Goal: Task Accomplishment & Management: Complete application form

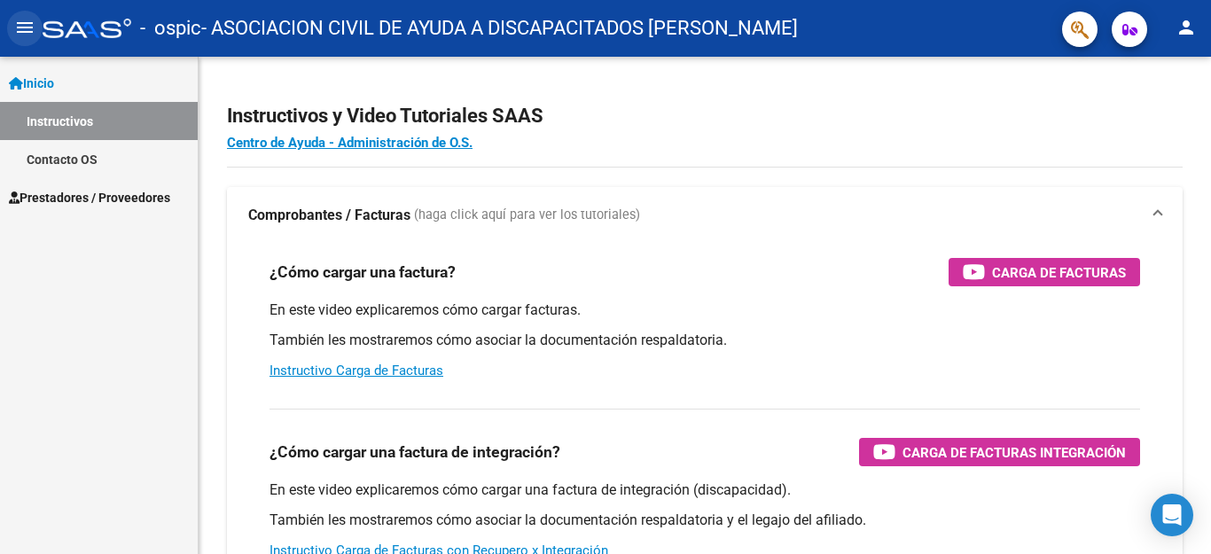
click at [32, 38] on mat-icon "menu" at bounding box center [24, 27] width 21 height 21
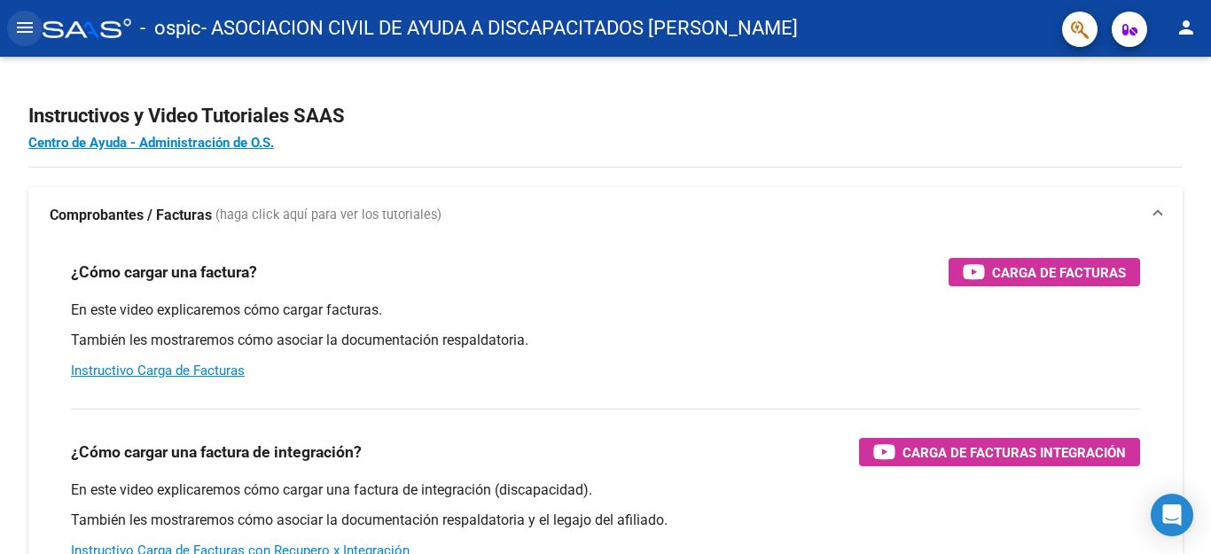
click at [25, 30] on mat-icon "menu" at bounding box center [24, 27] width 21 height 21
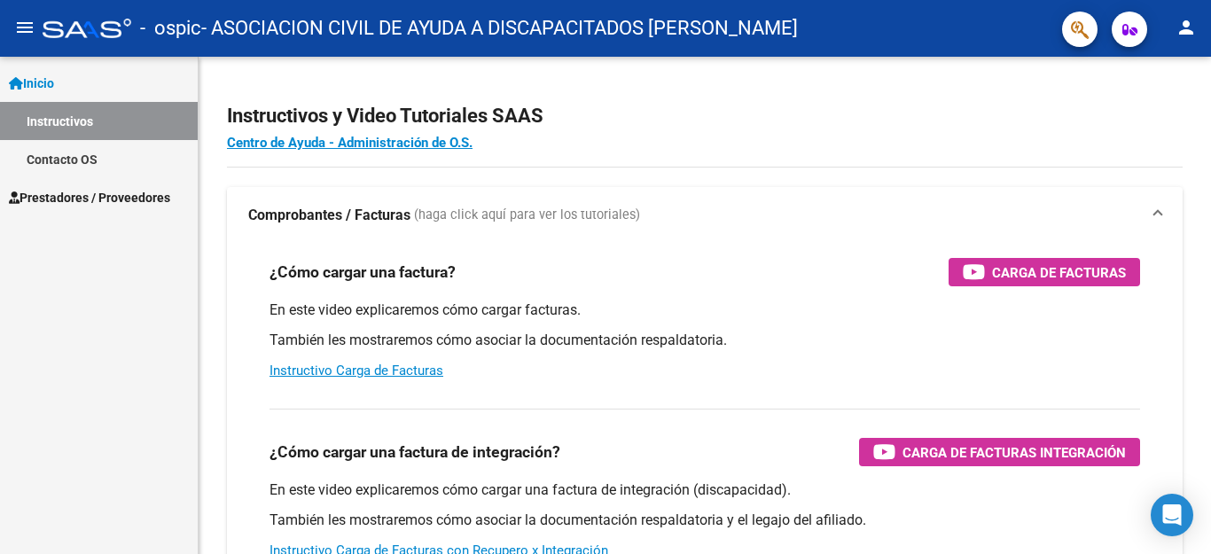
click at [51, 196] on span "Prestadores / Proveedores" at bounding box center [89, 197] width 161 height 19
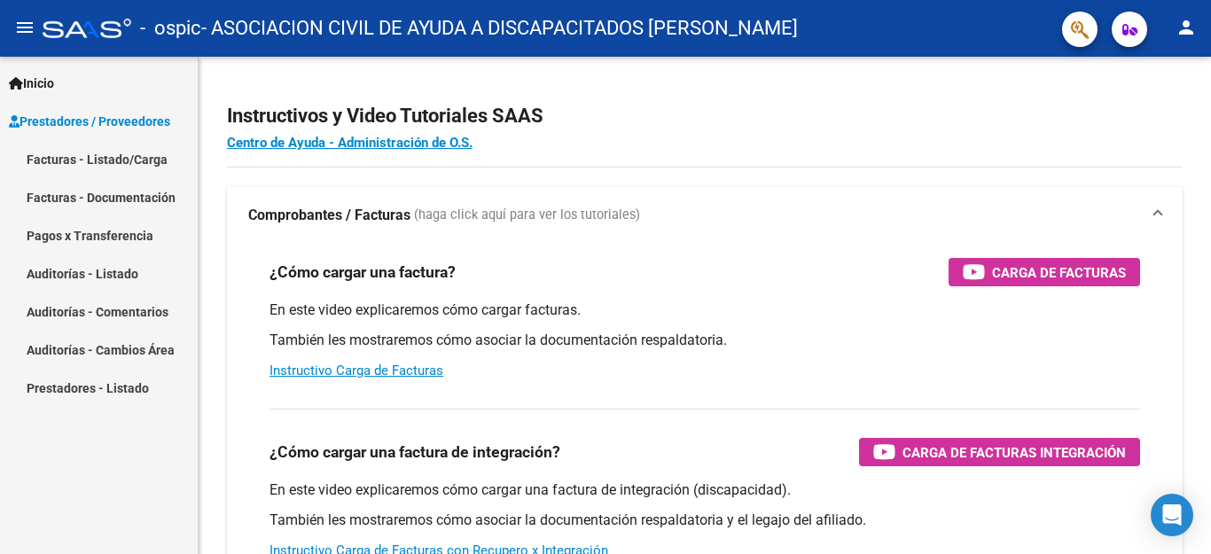
click at [99, 164] on link "Facturas - Listado/Carga" at bounding box center [99, 159] width 198 height 38
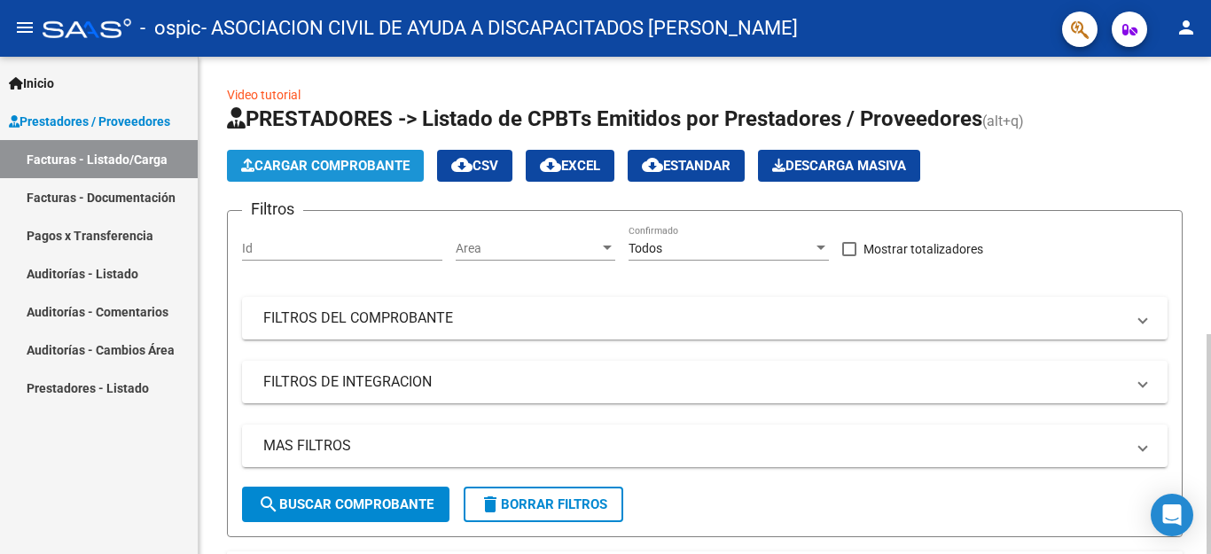
click at [341, 171] on span "Cargar Comprobante" at bounding box center [325, 166] width 168 height 16
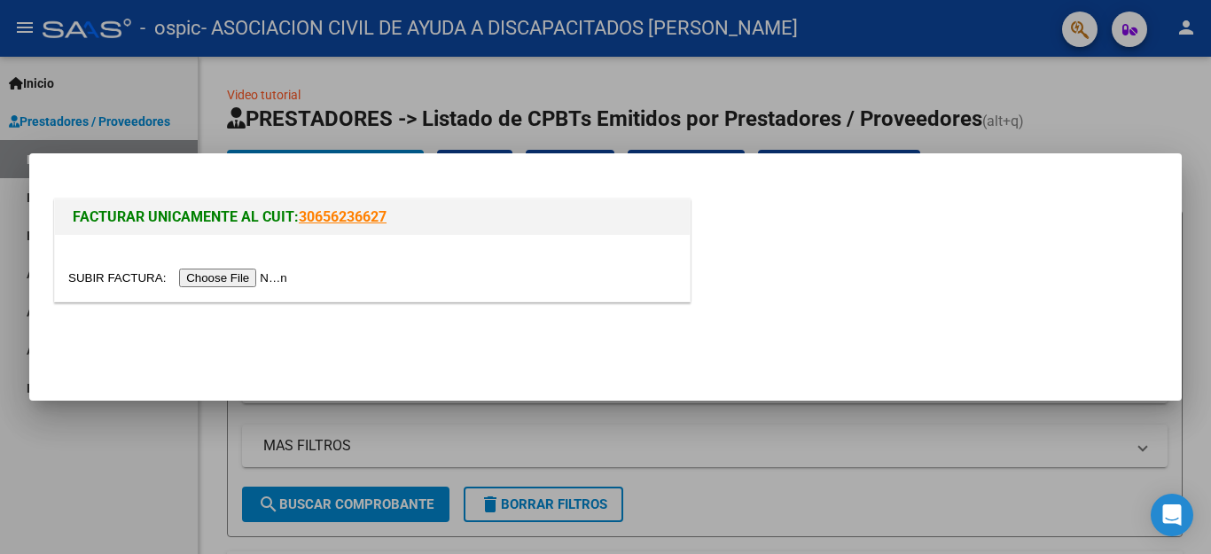
click at [247, 281] on input "file" at bounding box center [180, 278] width 224 height 19
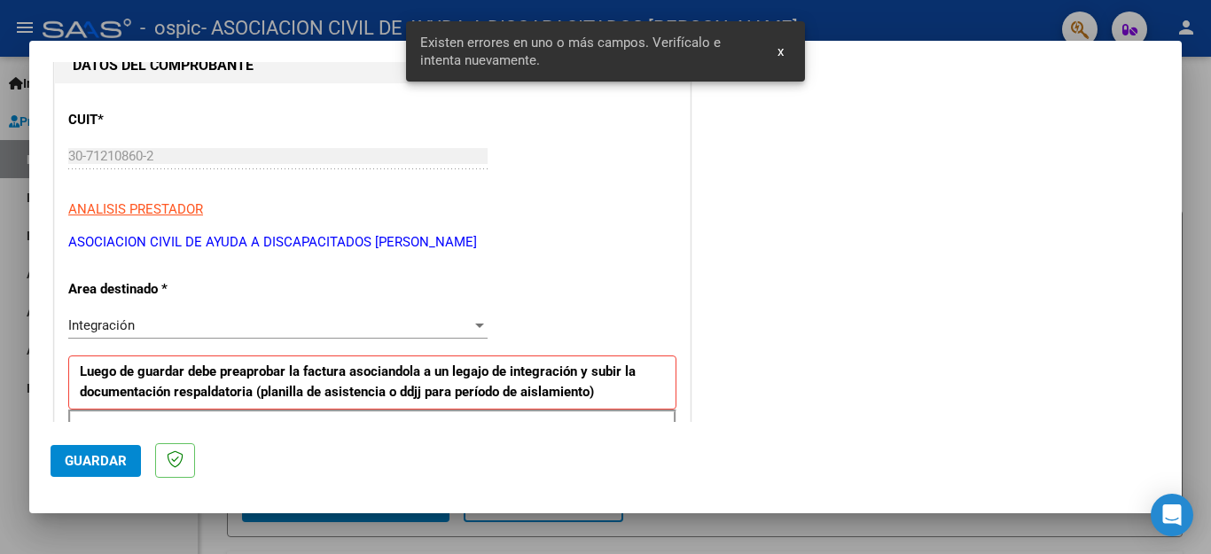
scroll to position [227, 0]
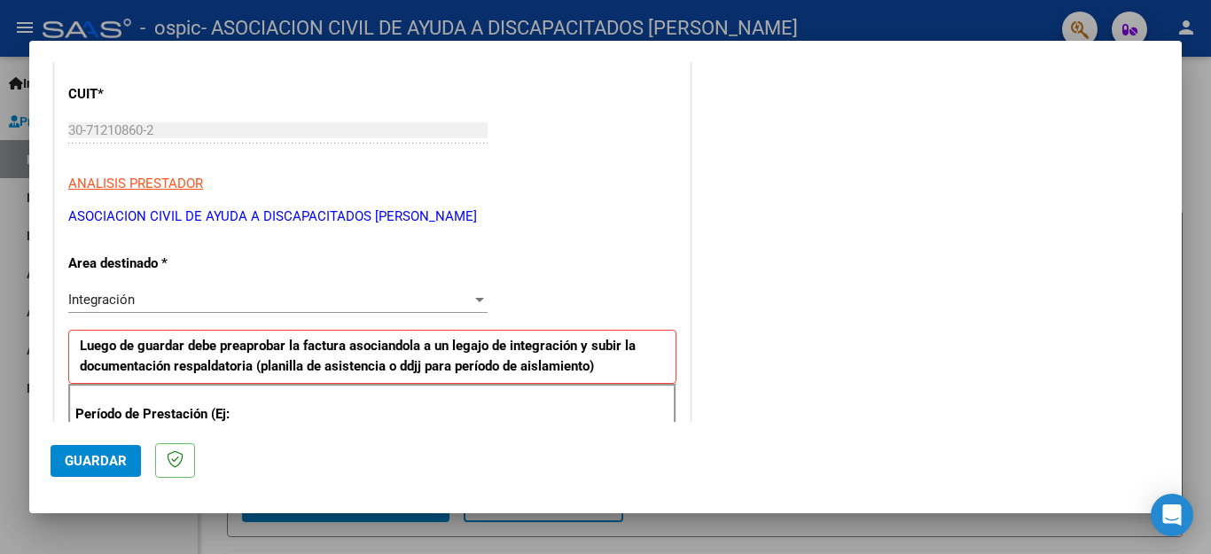
click at [178, 308] on div "Integración Seleccionar Area" at bounding box center [277, 299] width 419 height 27
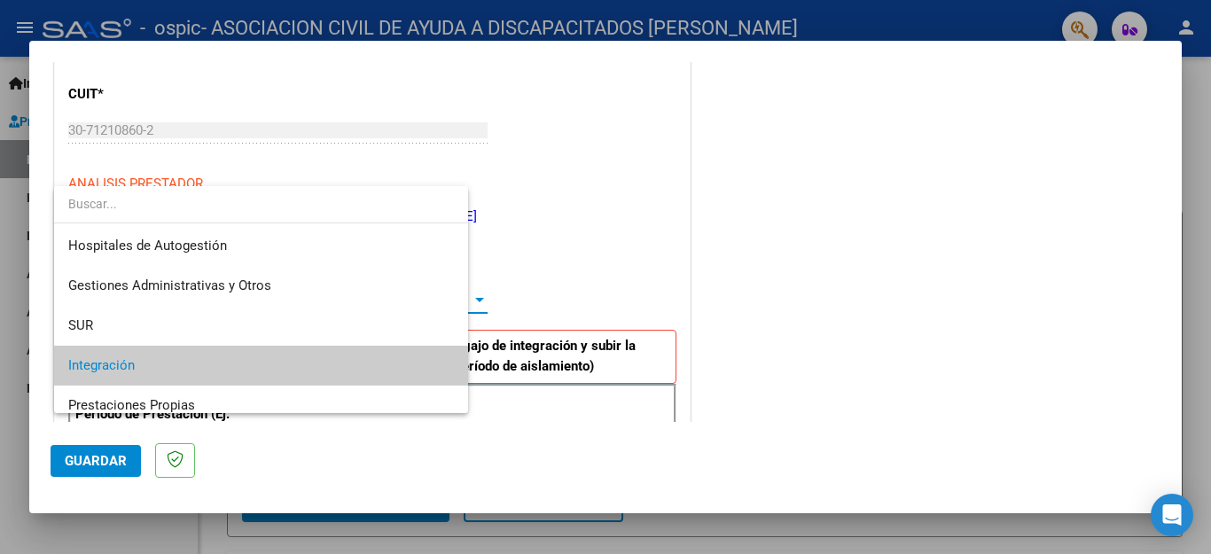
scroll to position [66, 0]
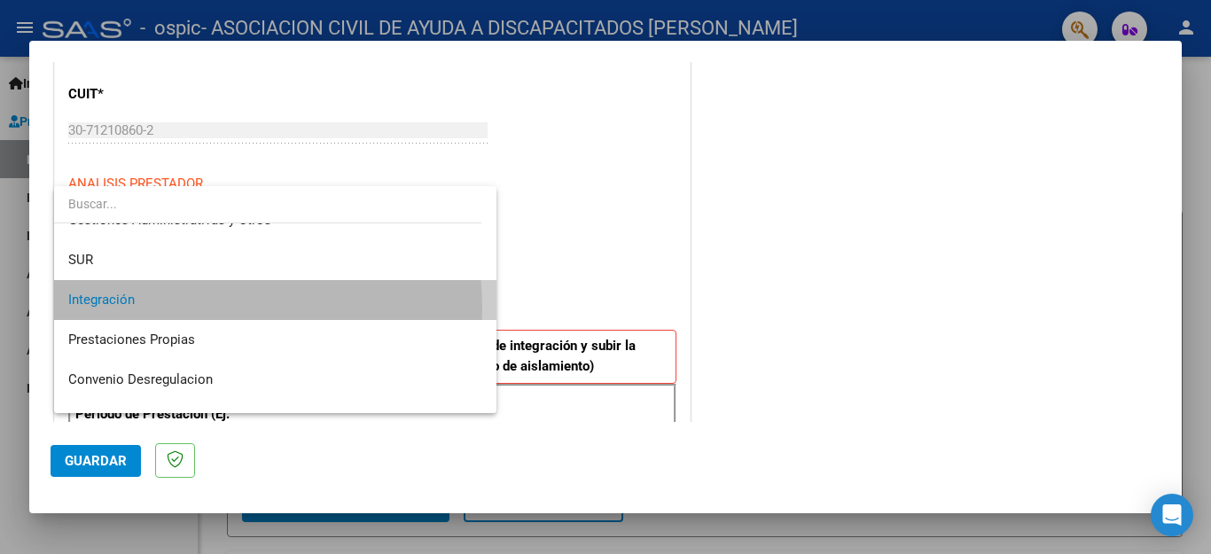
click at [178, 308] on span "Integración" at bounding box center [275, 300] width 414 height 40
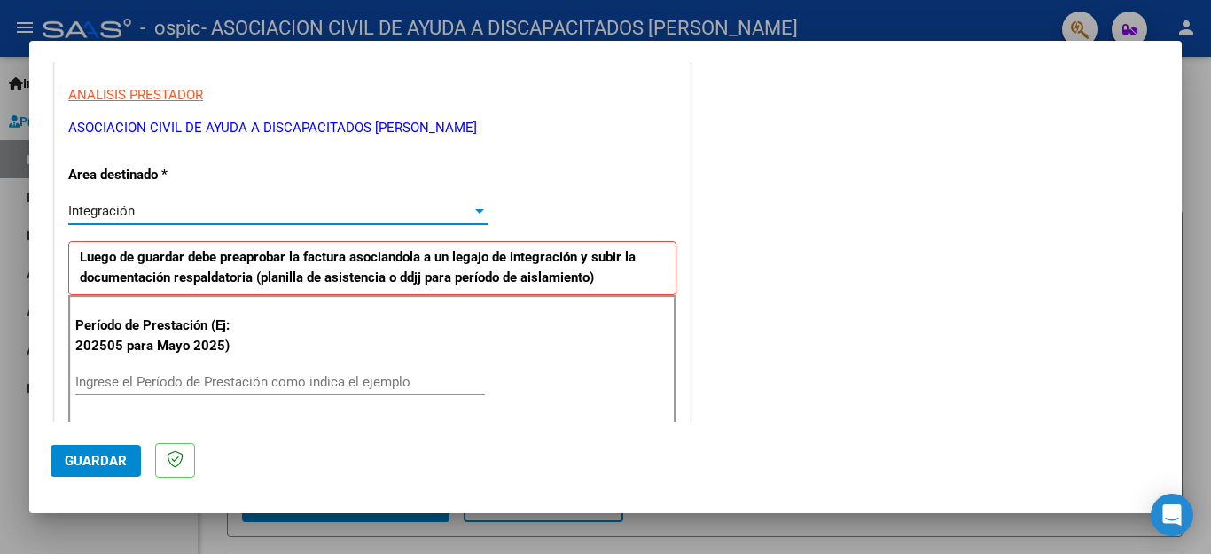
scroll to position [404, 0]
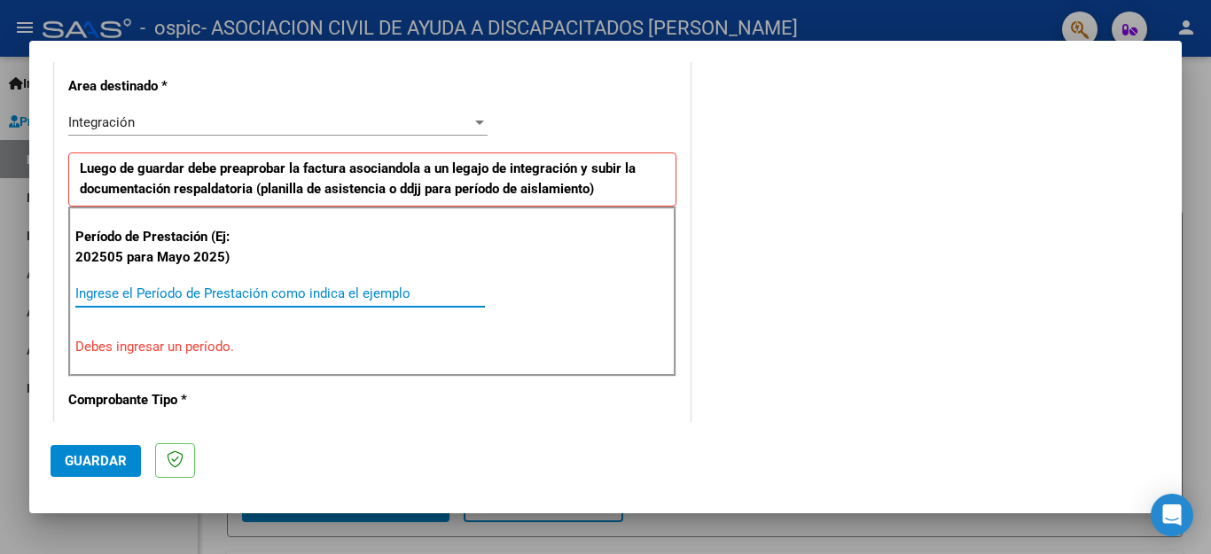
click at [295, 292] on input "Ingrese el Período de Prestación como indica el ejemplo" at bounding box center [279, 293] width 409 height 16
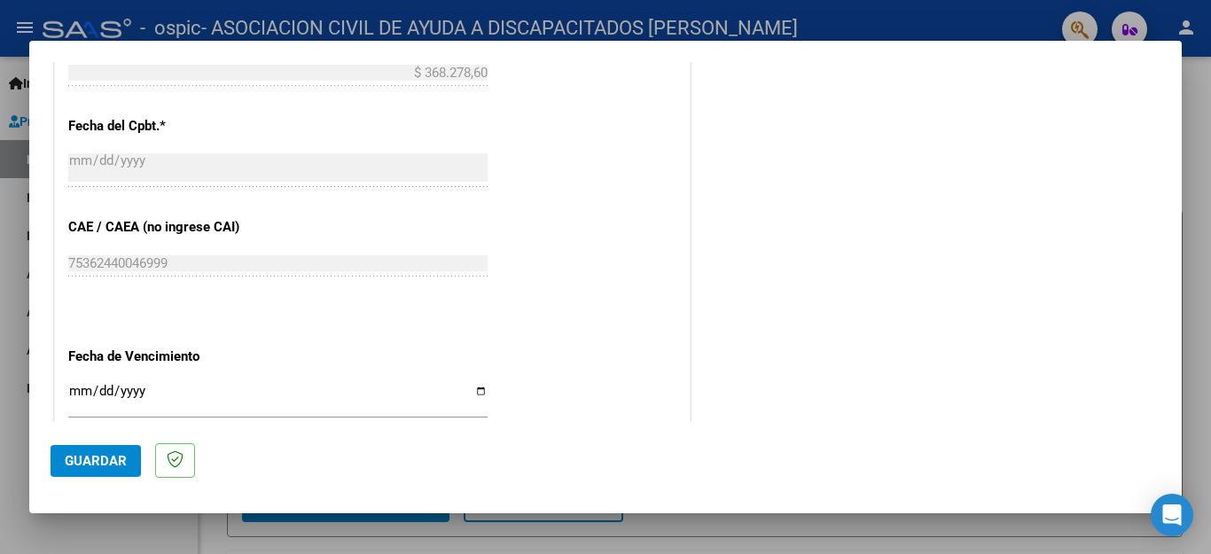
scroll to position [1025, 0]
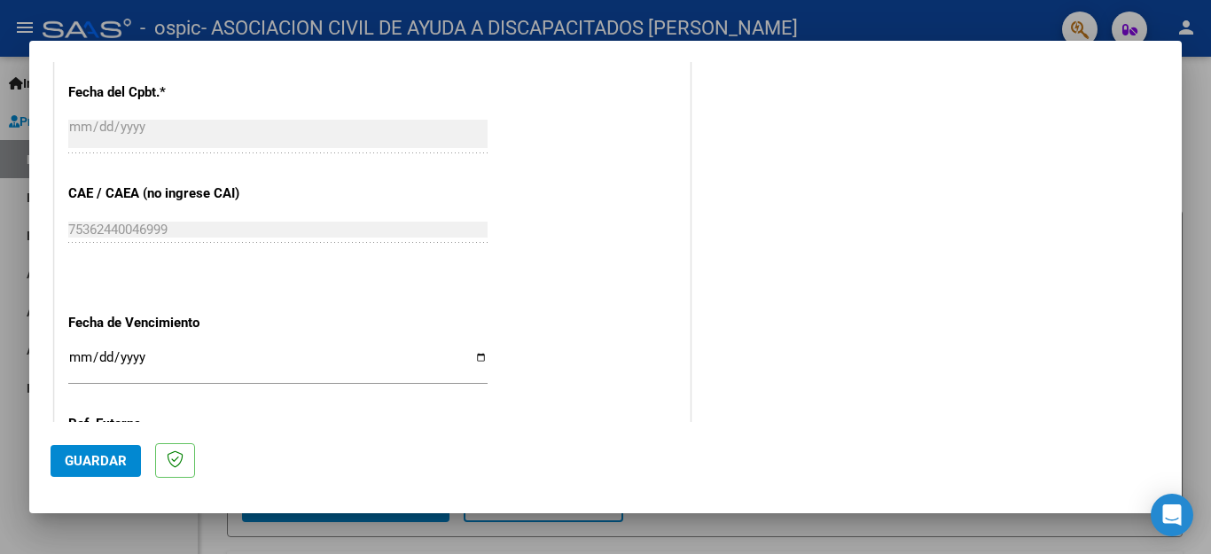
type input "202508"
click at [472, 350] on input "Ingresar la fecha" at bounding box center [277, 364] width 419 height 28
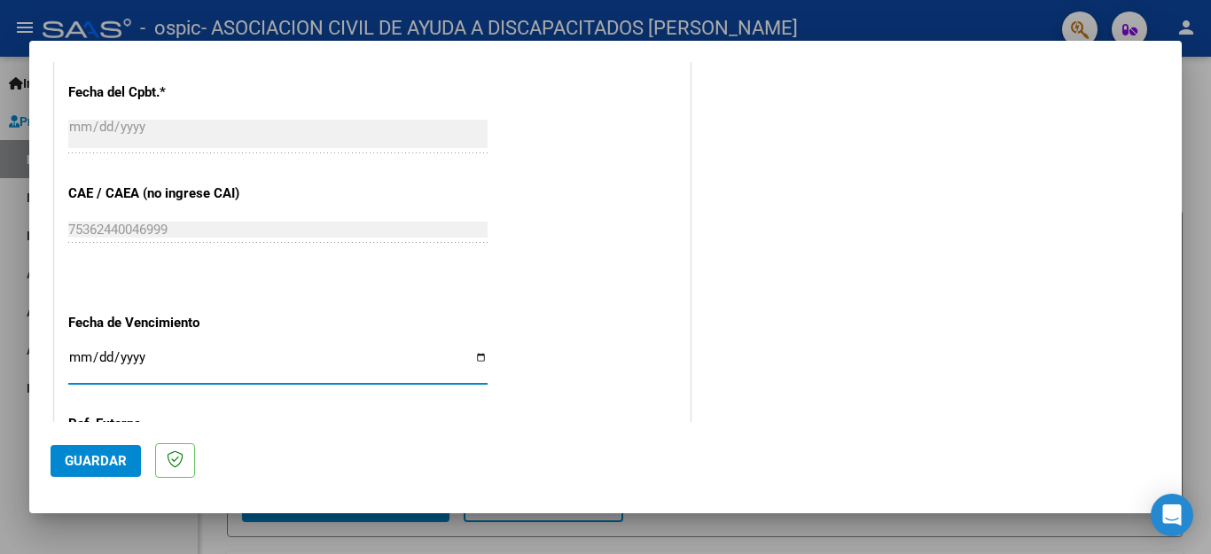
click at [472, 350] on input "Ingresar la fecha" at bounding box center [277, 364] width 419 height 28
drag, startPoint x: 472, startPoint y: 349, endPoint x: 289, endPoint y: 466, distance: 217.6
click at [472, 350] on input "Ingresar la fecha" at bounding box center [277, 364] width 419 height 28
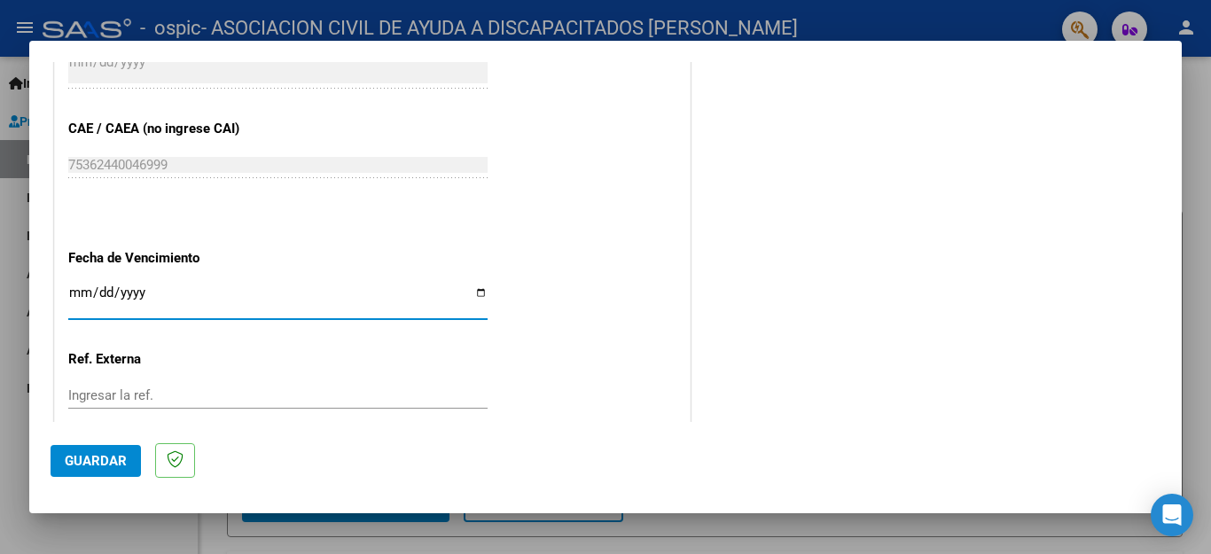
scroll to position [1178, 0]
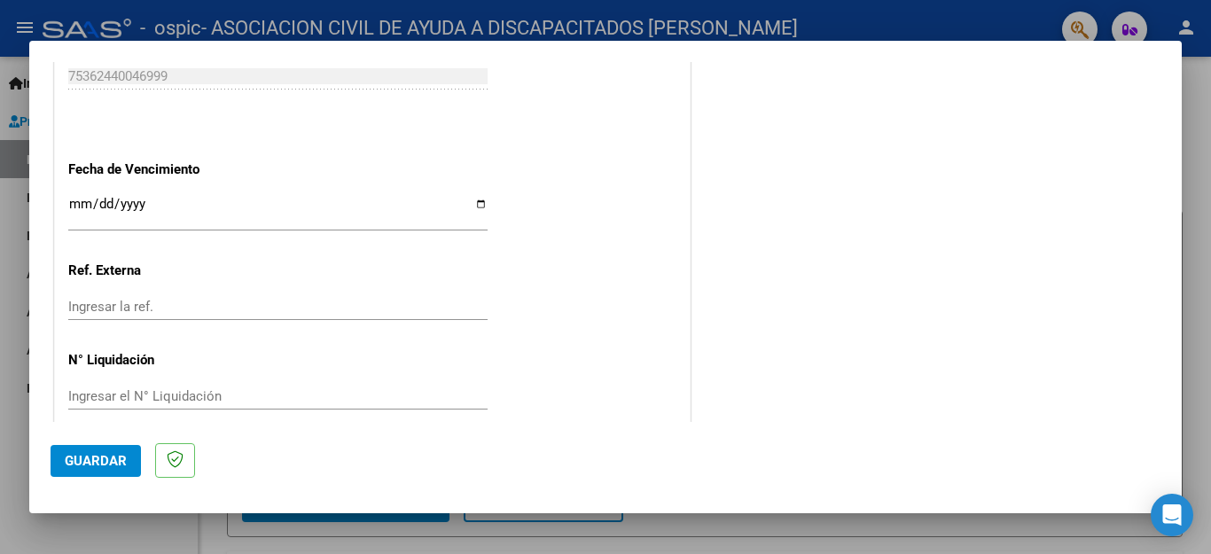
click at [96, 464] on span "Guardar" at bounding box center [96, 461] width 62 height 16
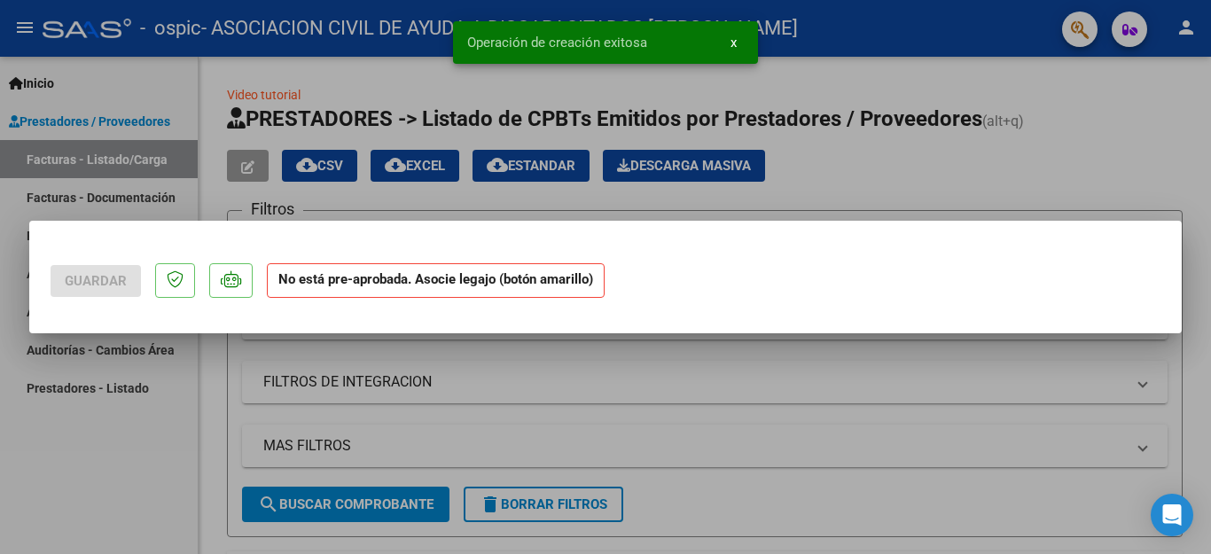
scroll to position [0, 0]
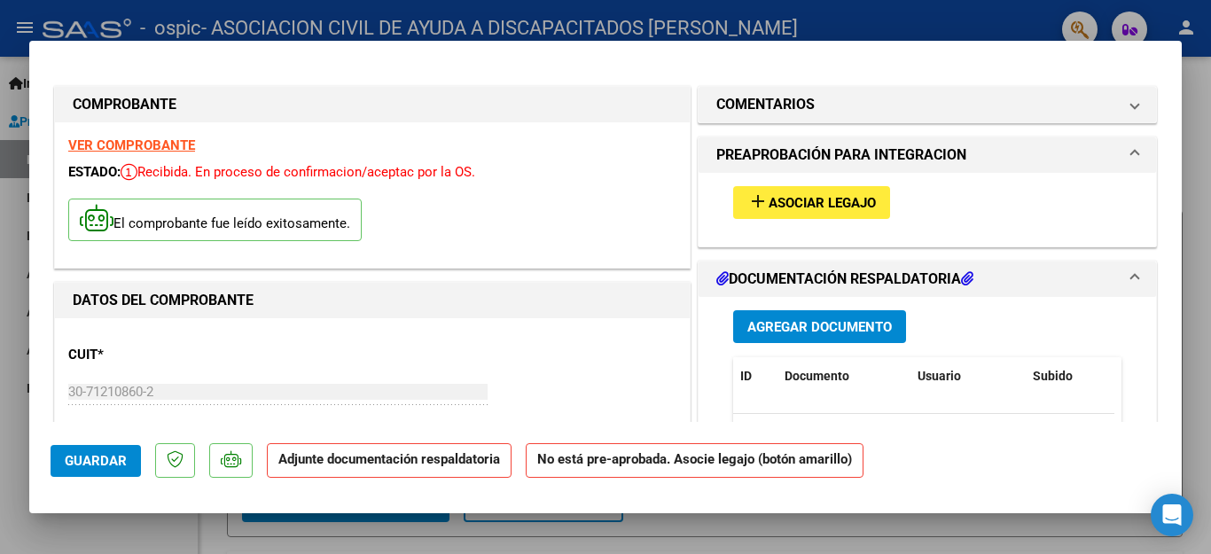
click at [802, 196] on span "Asociar Legajo" at bounding box center [821, 203] width 107 height 16
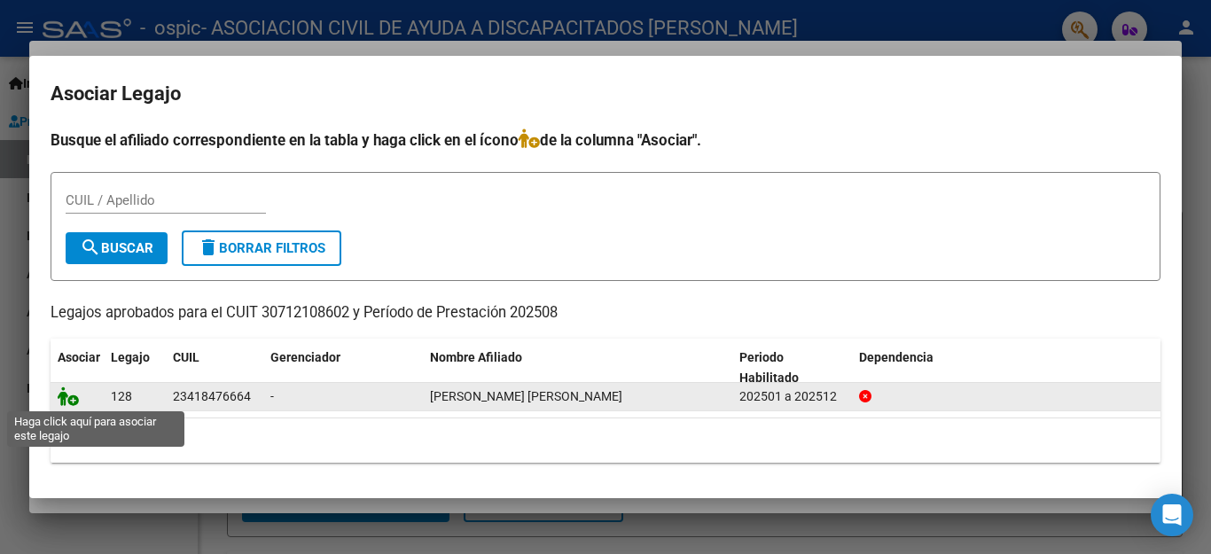
click at [60, 401] on icon at bounding box center [68, 395] width 21 height 19
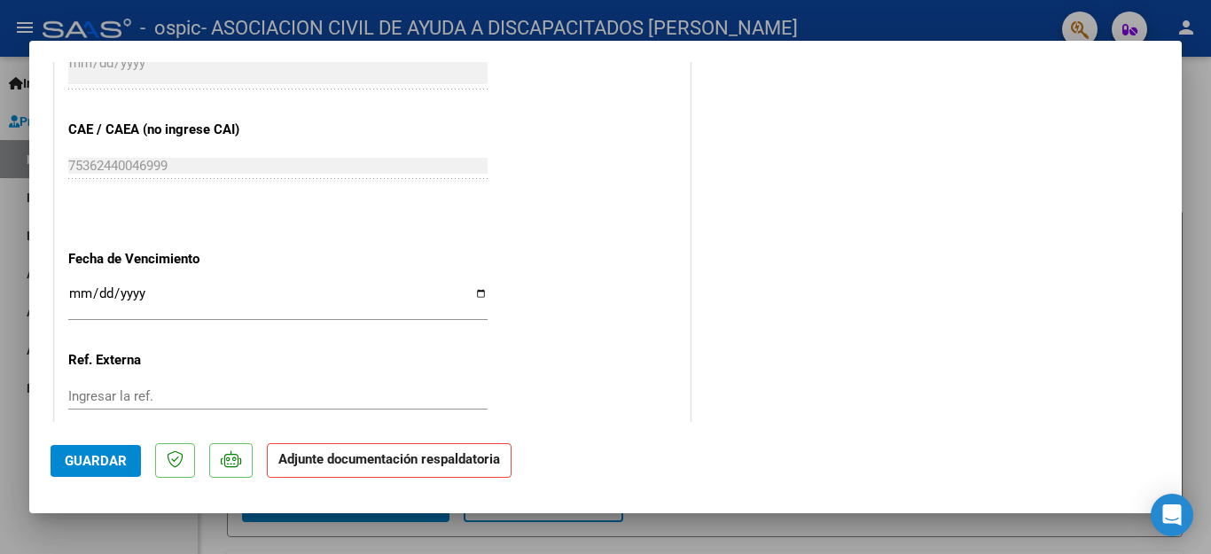
scroll to position [1204, 0]
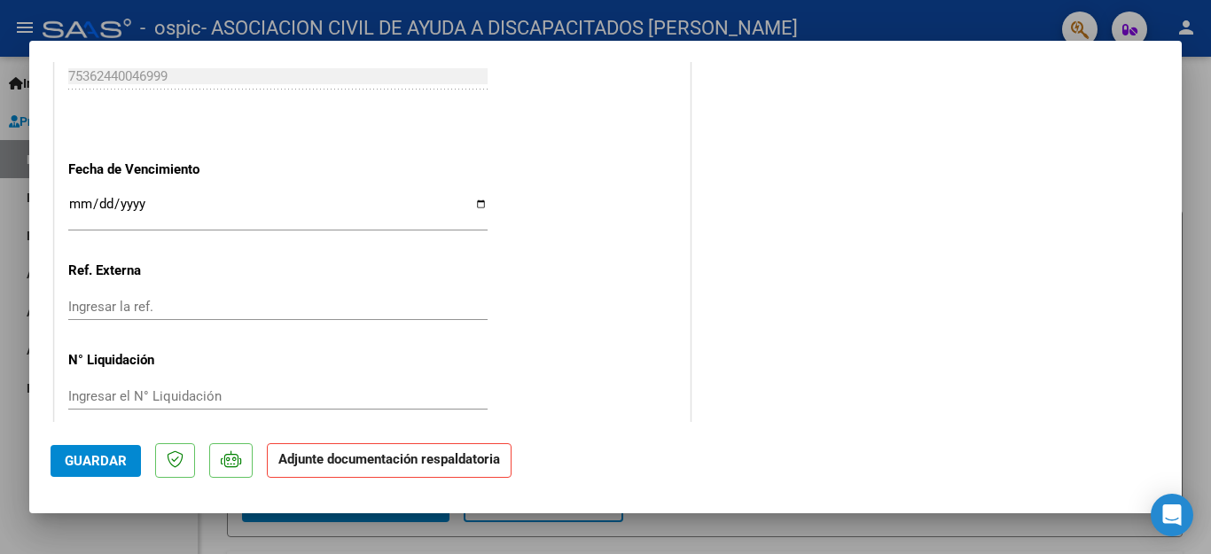
click at [441, 463] on strong "Adjunte documentación respaldatoria" at bounding box center [389, 459] width 222 height 16
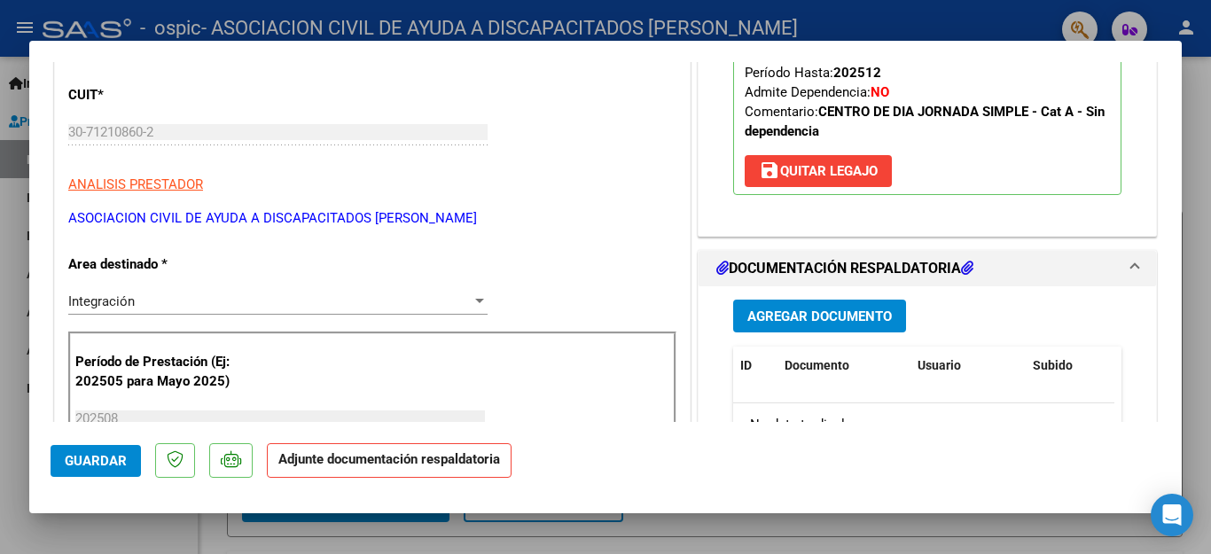
scroll to position [230, 0]
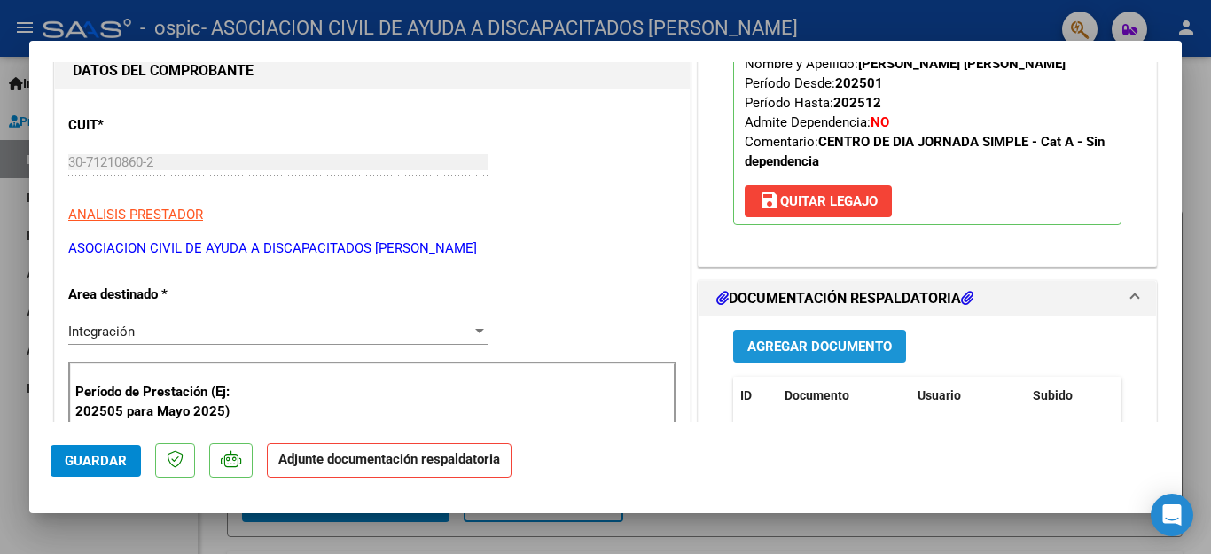
click at [788, 338] on span "Agregar Documento" at bounding box center [819, 346] width 144 height 16
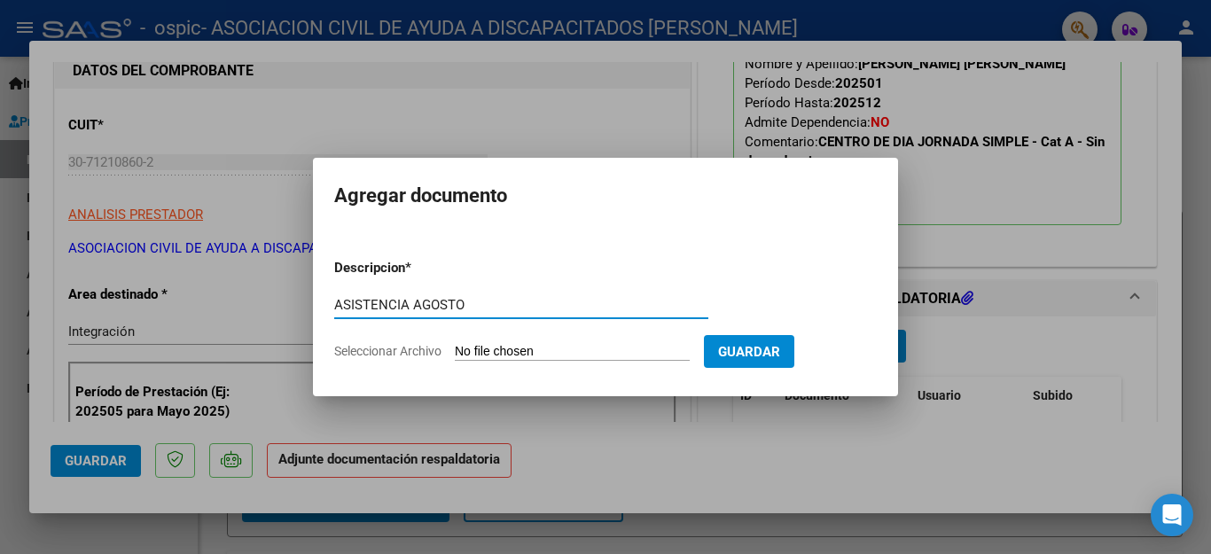
type input "ASISTENCIA AGOSTO"
click at [774, 355] on span "Guardar" at bounding box center [749, 352] width 62 height 16
click at [643, 356] on input "Seleccionar Archivo" at bounding box center [572, 352] width 235 height 17
type input "C:\fakepath\[DATE].pdf"
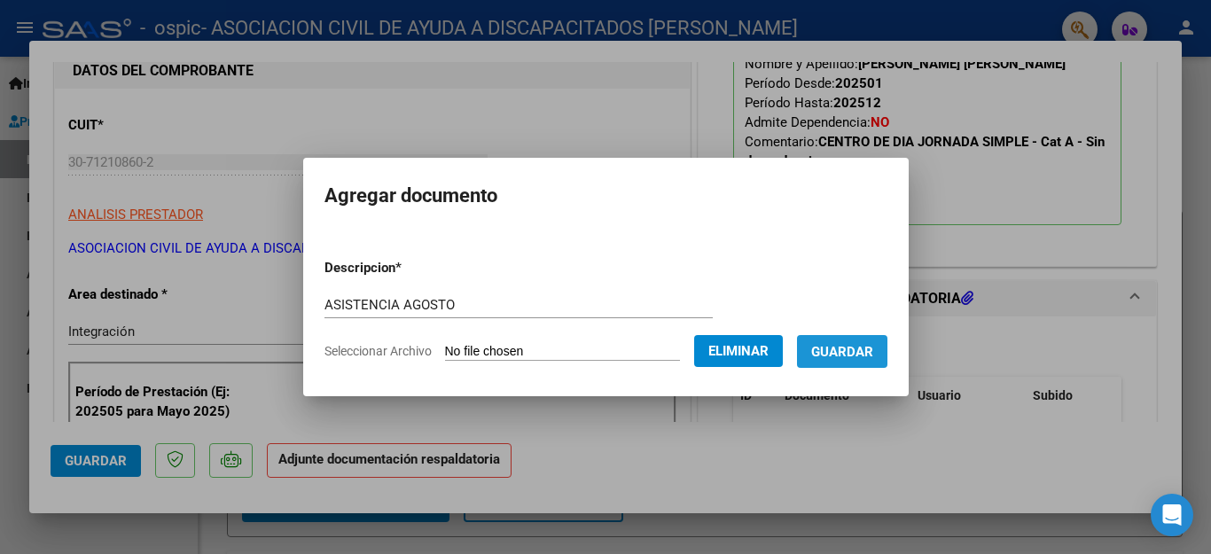
click at [838, 358] on span "Guardar" at bounding box center [842, 352] width 62 height 16
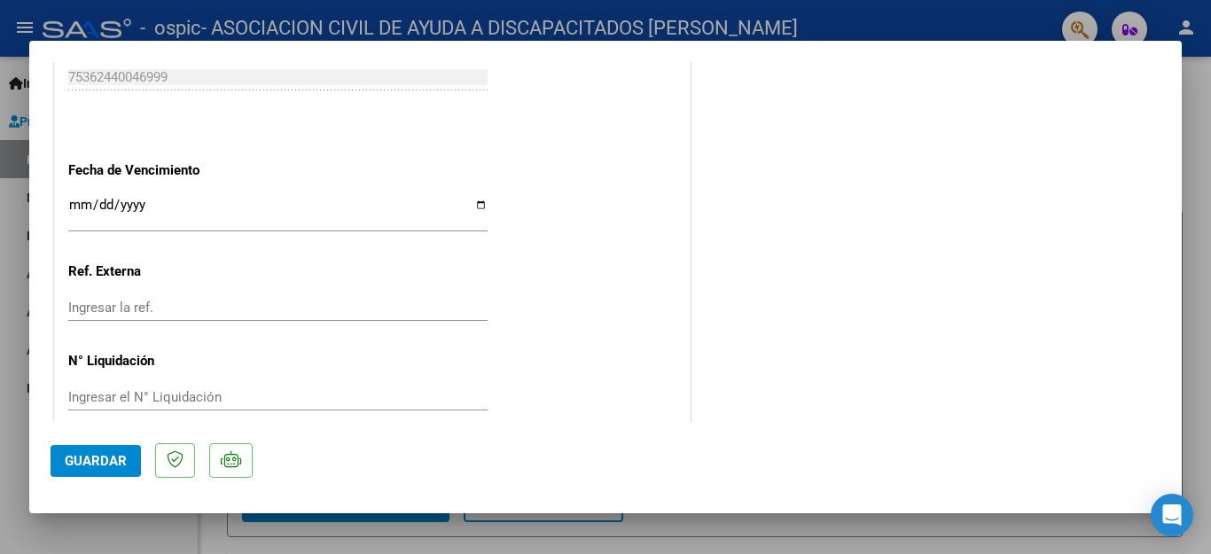
scroll to position [1204, 0]
click at [110, 474] on button "Guardar" at bounding box center [96, 461] width 90 height 32
click at [1200, 121] on div at bounding box center [605, 277] width 1211 height 554
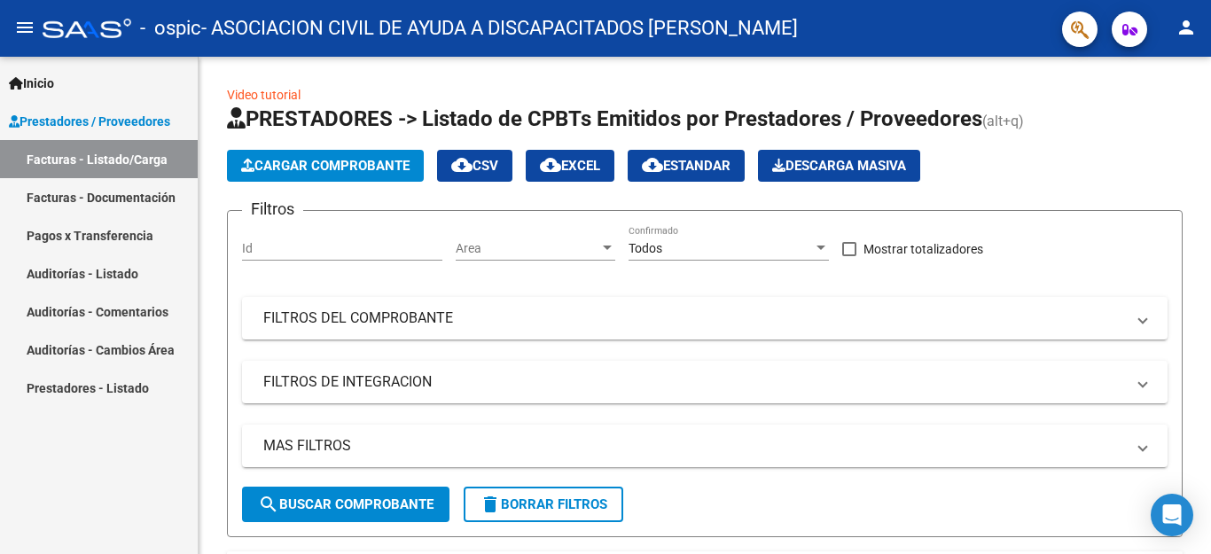
click at [120, 152] on link "Facturas - Listado/Carga" at bounding box center [99, 159] width 198 height 38
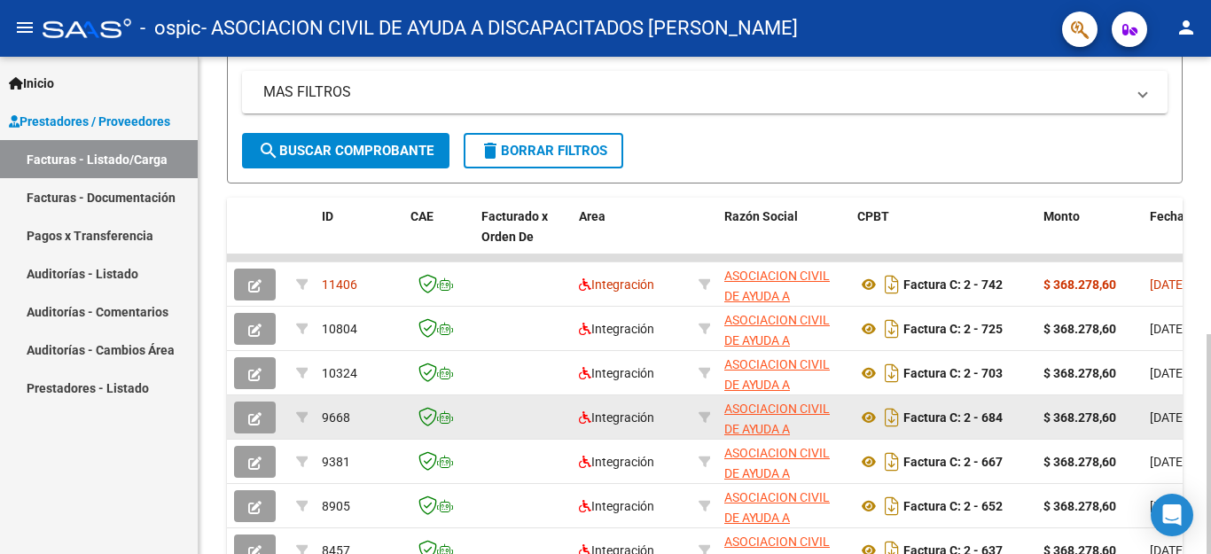
scroll to position [355, 0]
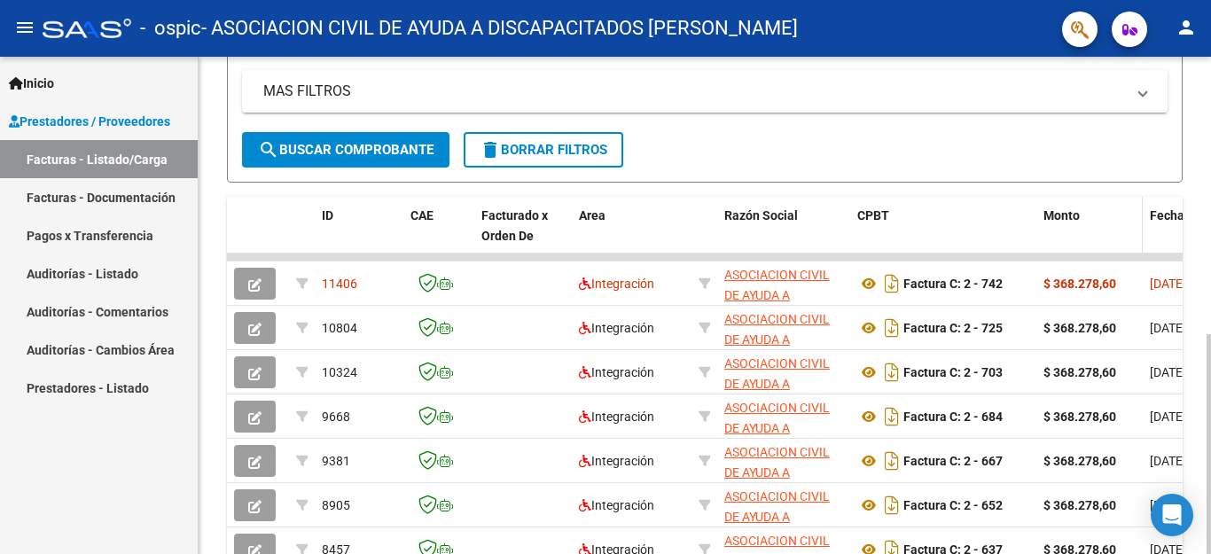
drag, startPoint x: 964, startPoint y: 253, endPoint x: 1080, endPoint y: 250, distance: 116.2
click at [1080, 251] on div "ID CAE Facturado x Orden De Area Razón Social CPBT Monto Fecha Cpbt Días desde …" at bounding box center [704, 476] width 955 height 558
drag, startPoint x: 406, startPoint y: 256, endPoint x: 674, endPoint y: 252, distance: 267.7
click at [674, 252] on div "ID CAE Facturado x Orden De Area Razón Social CPBT Monto Fecha Cpbt Días desde …" at bounding box center [704, 476] width 955 height 558
click at [682, 216] on div "Area" at bounding box center [631, 216] width 105 height 20
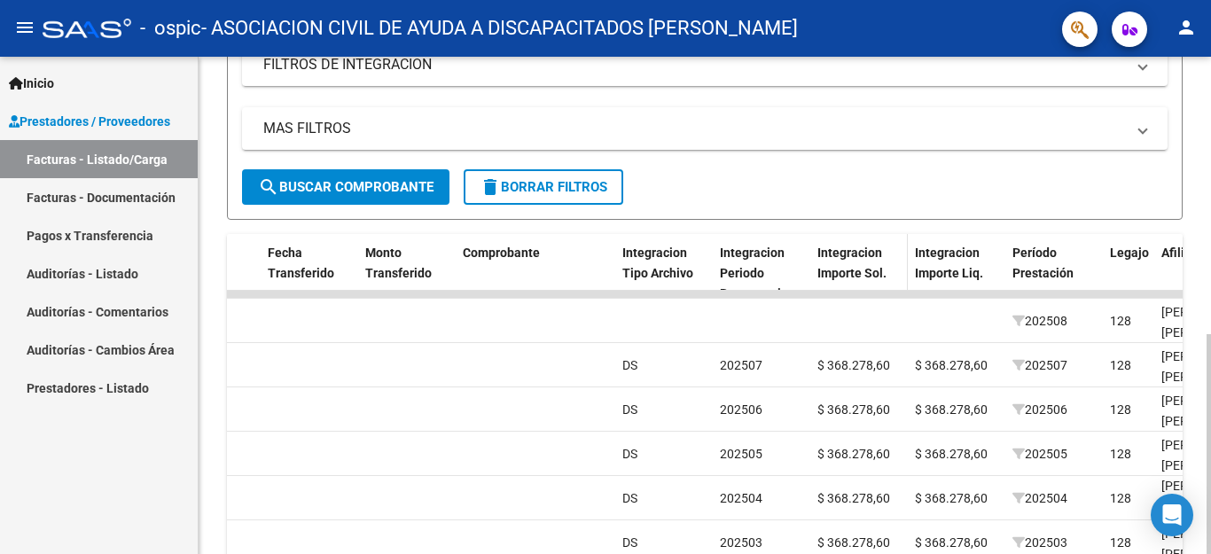
scroll to position [443, 0]
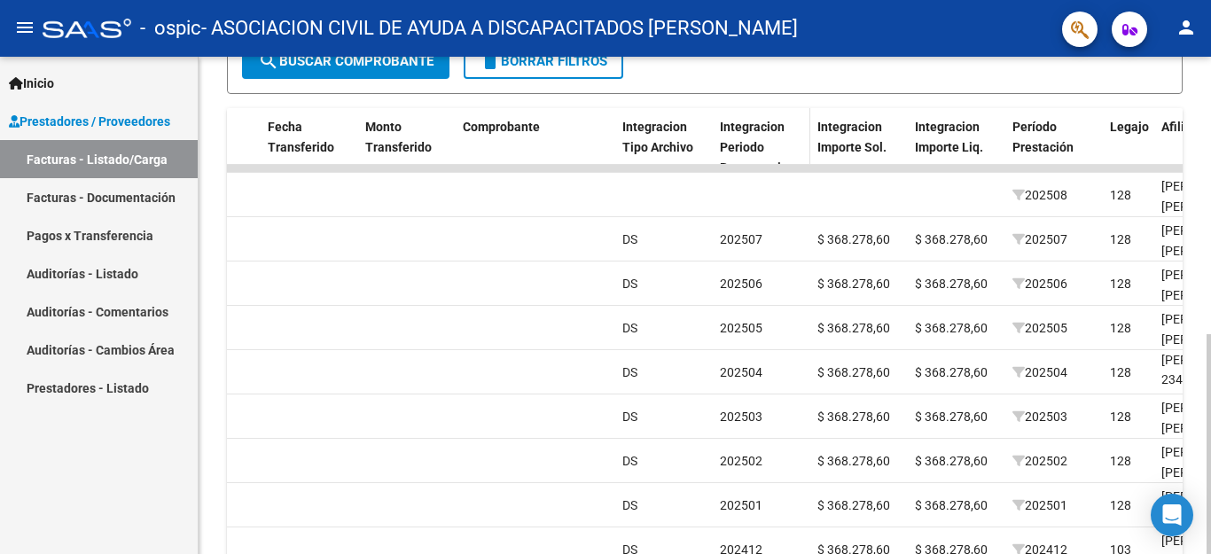
click at [747, 134] on span "Integracion Periodo Presentacion" at bounding box center [757, 147] width 75 height 55
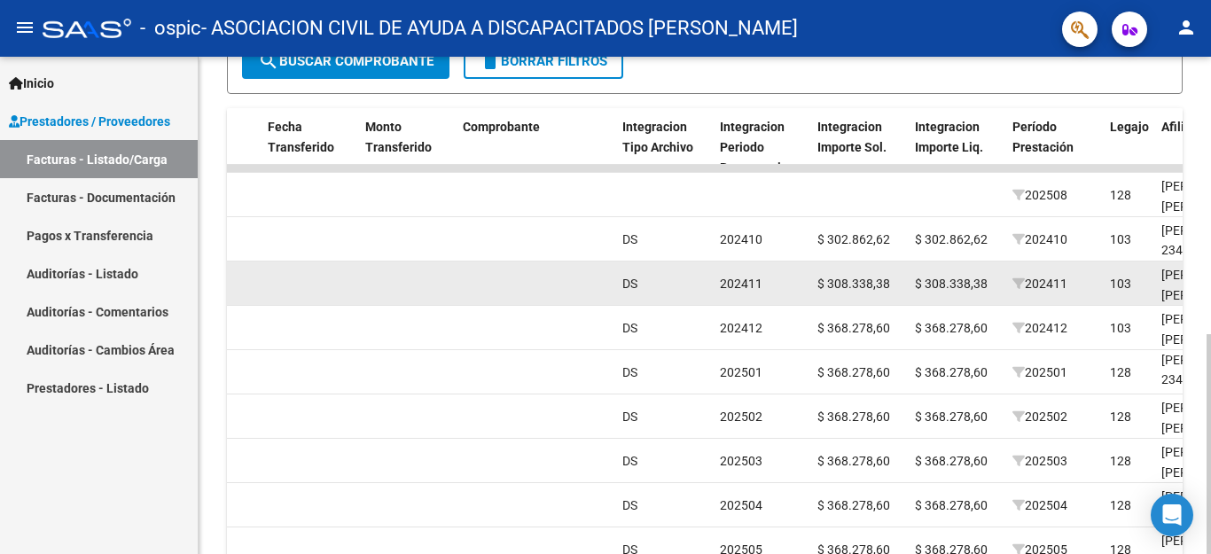
scroll to position [23, 0]
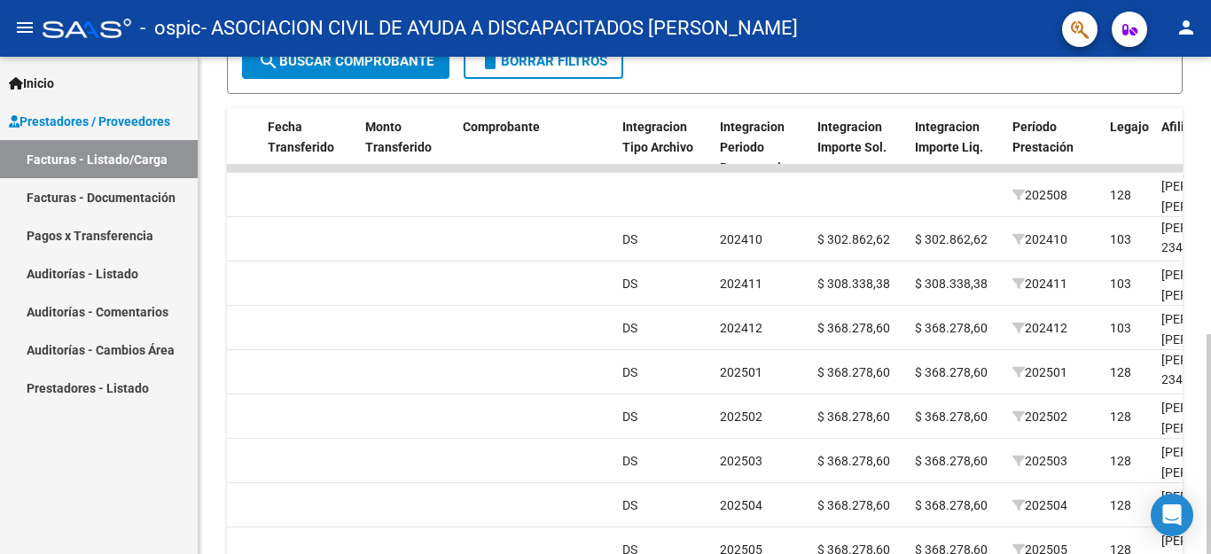
drag, startPoint x: 1165, startPoint y: 166, endPoint x: 1210, endPoint y: 188, distance: 49.5
click at [1210, 188] on div "Video tutorial PRESTADORES -> Listado de CPBTs Emitidos por Prestadores / Prove…" at bounding box center [707, 169] width 1017 height 1110
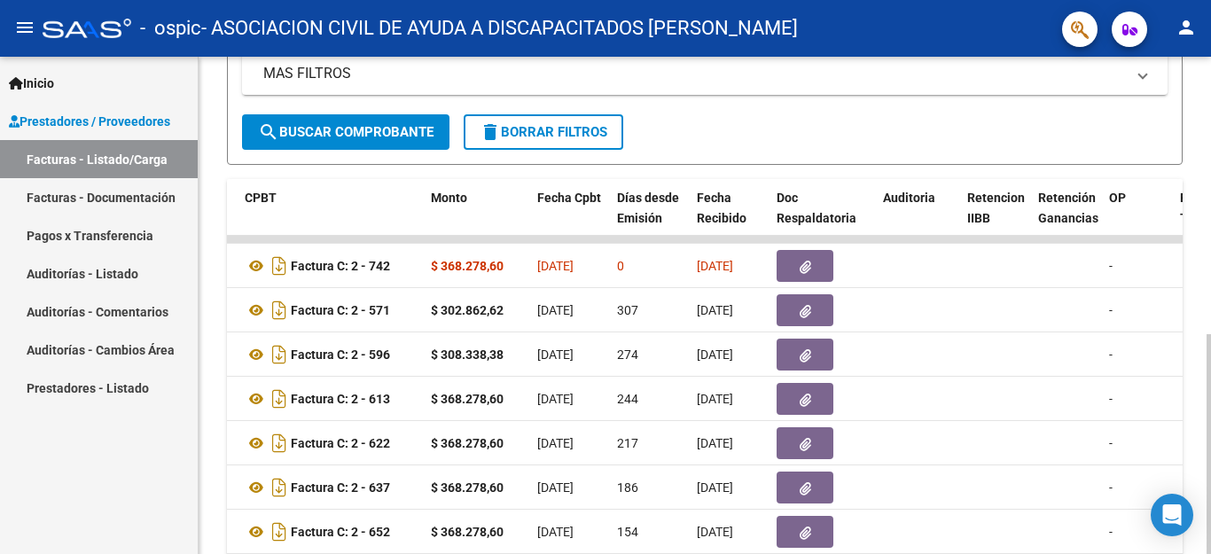
scroll to position [362, 0]
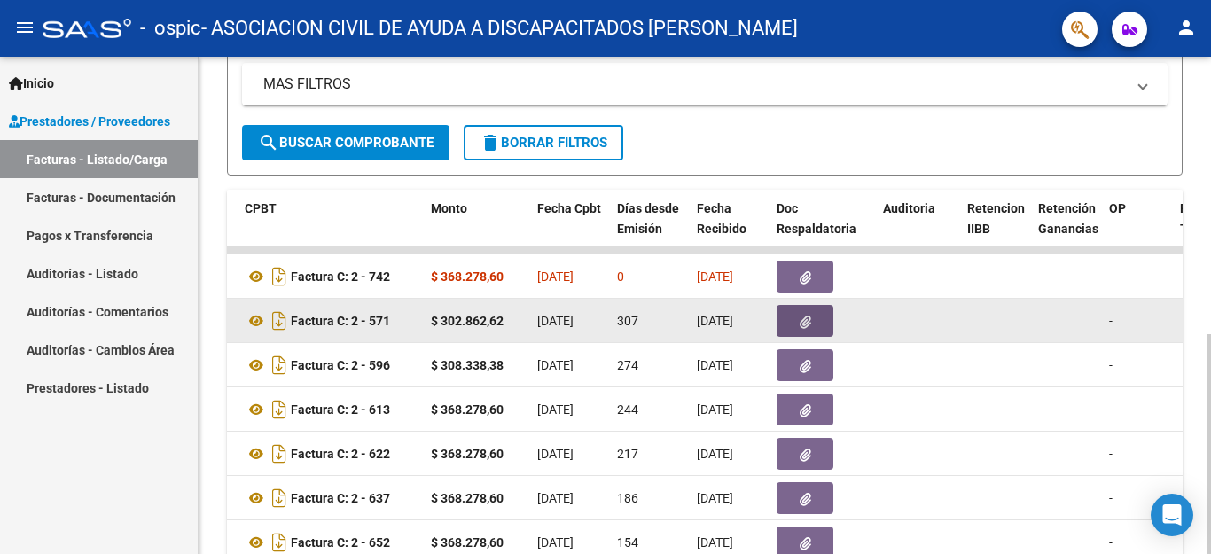
click at [806, 316] on icon "button" at bounding box center [805, 322] width 12 height 13
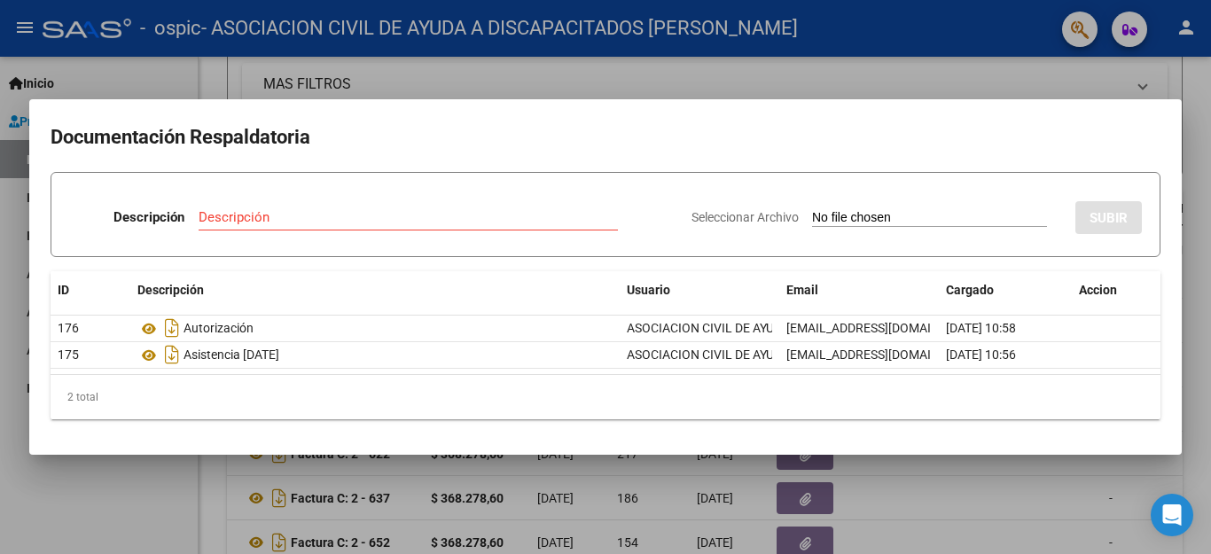
click at [787, 83] on div at bounding box center [605, 277] width 1211 height 554
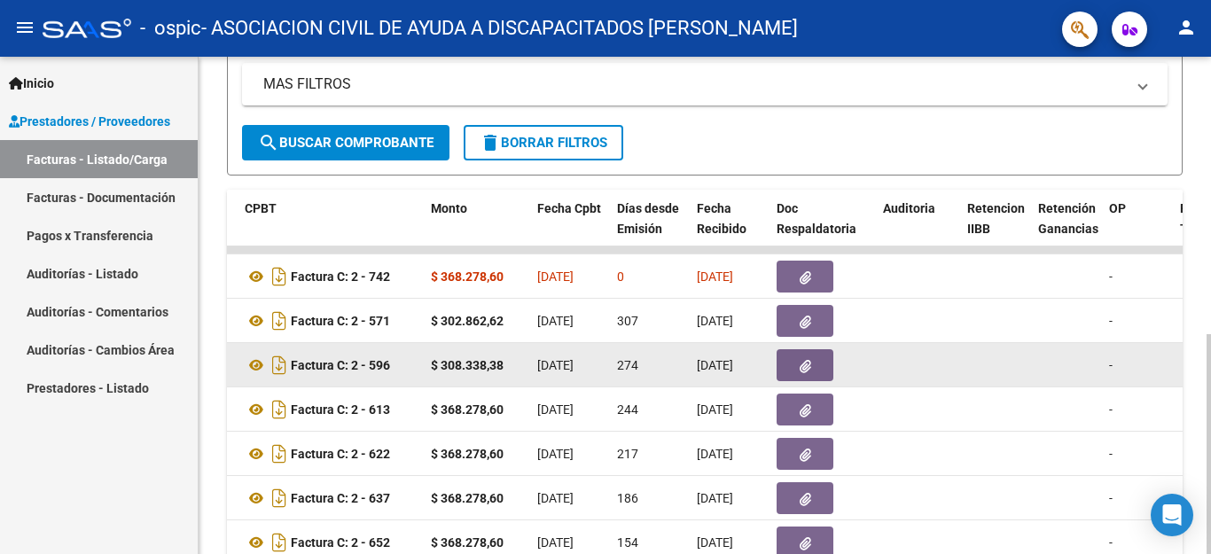
click at [793, 370] on button "button" at bounding box center [804, 365] width 57 height 32
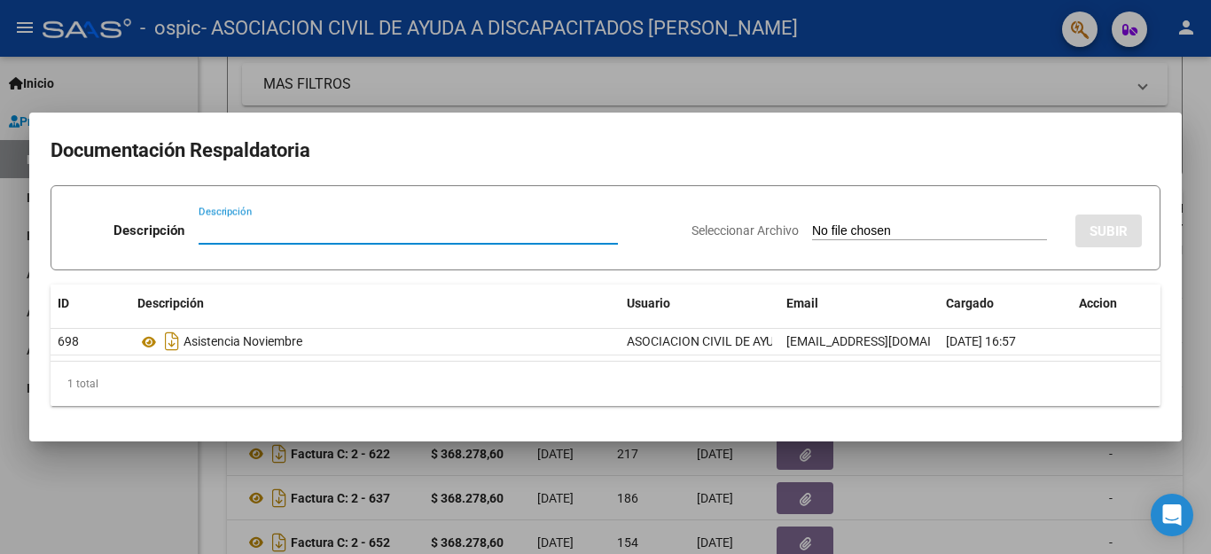
click at [501, 84] on div at bounding box center [605, 277] width 1211 height 554
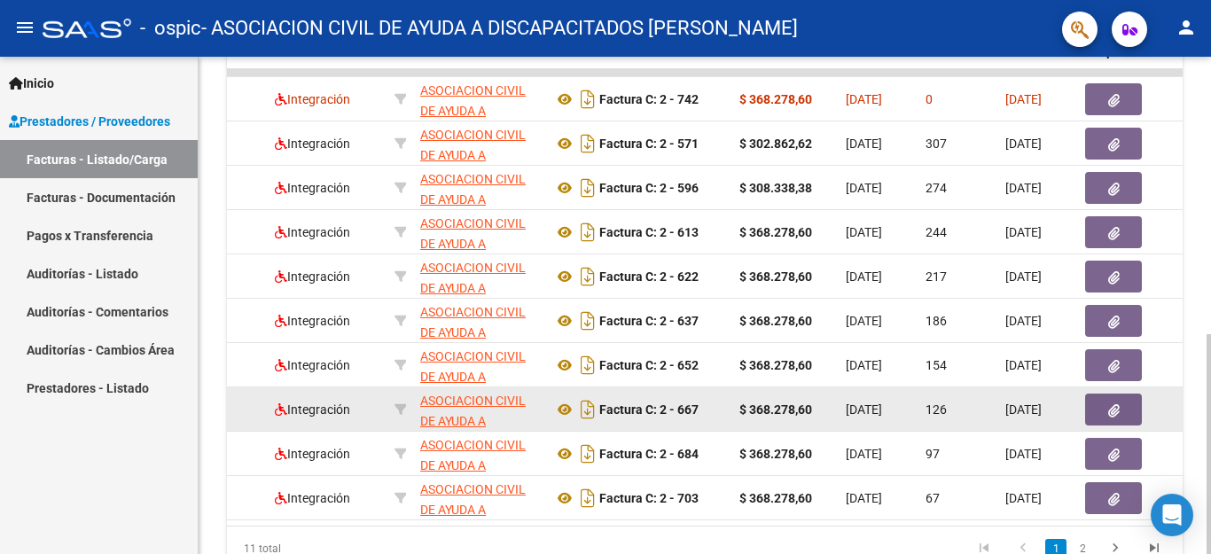
scroll to position [627, 0]
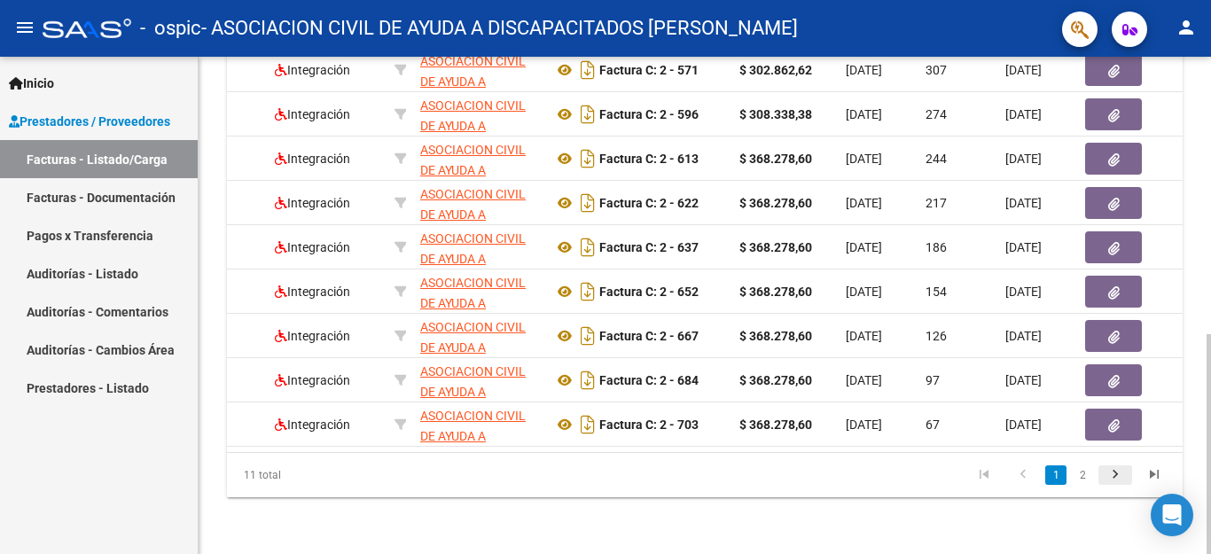
click at [1109, 475] on icon "go to next page" at bounding box center [1114, 476] width 23 height 21
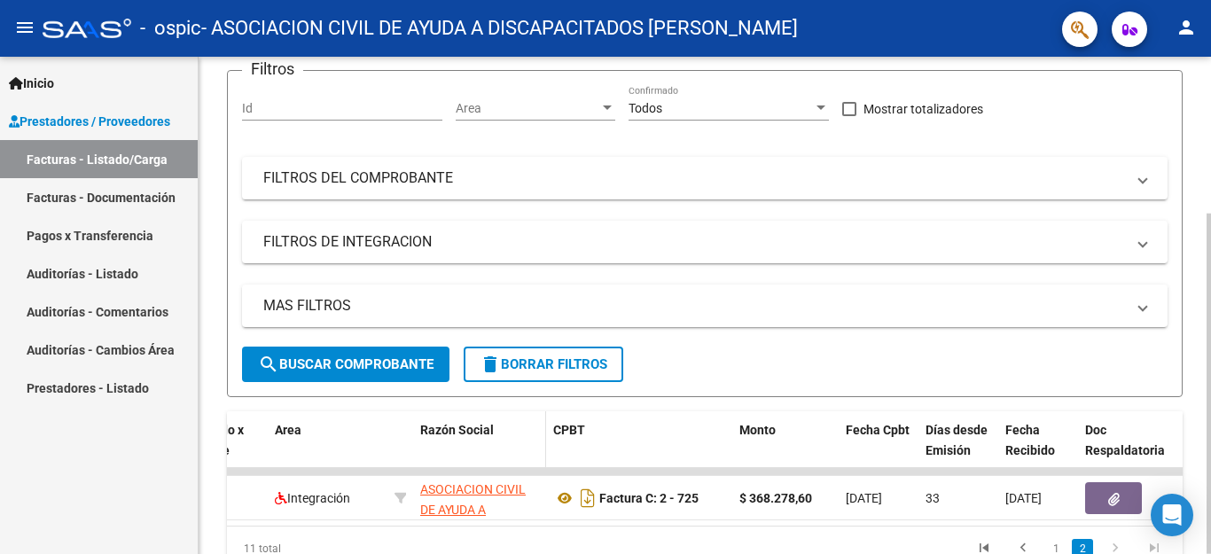
scroll to position [229, 0]
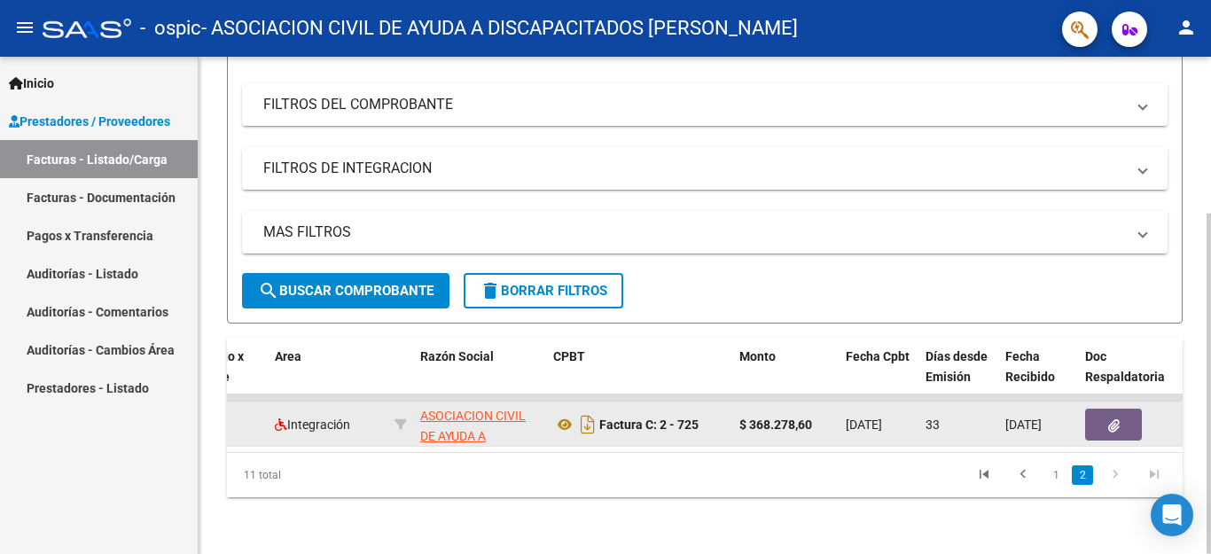
click at [1093, 414] on button "button" at bounding box center [1113, 425] width 57 height 32
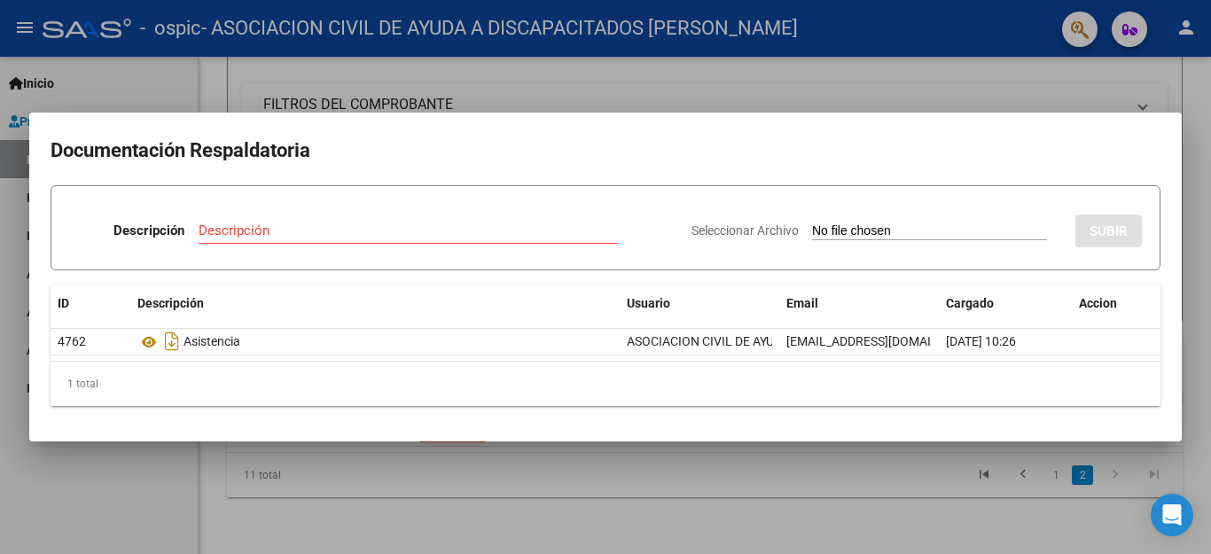
click at [703, 78] on div at bounding box center [605, 277] width 1211 height 554
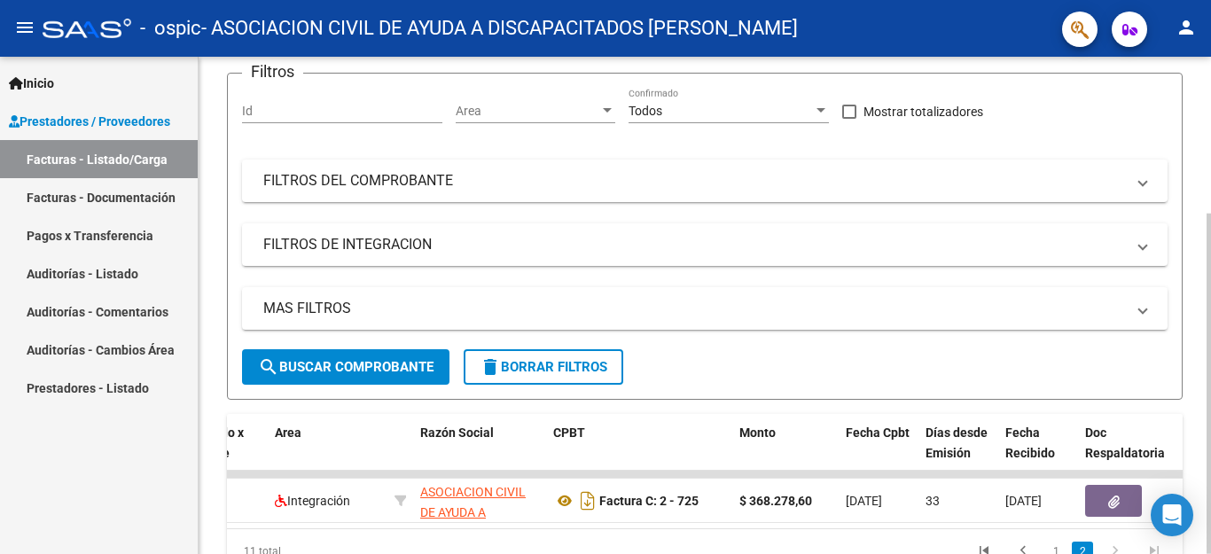
scroll to position [177, 0]
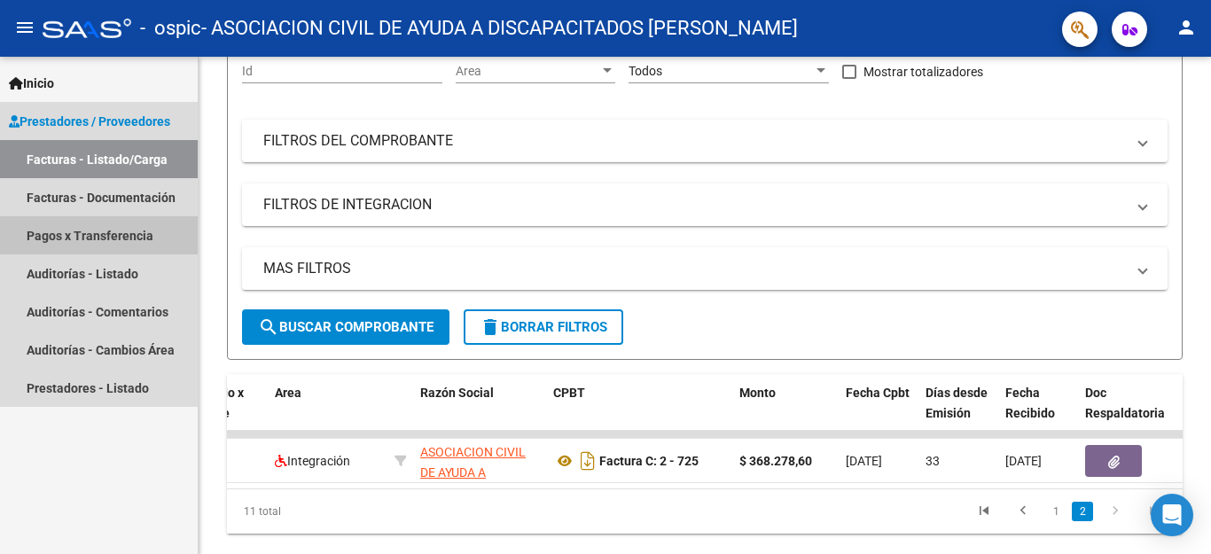
click at [113, 236] on link "Pagos x Transferencia" at bounding box center [99, 235] width 198 height 38
